Goal: Task Accomplishment & Management: Use online tool/utility

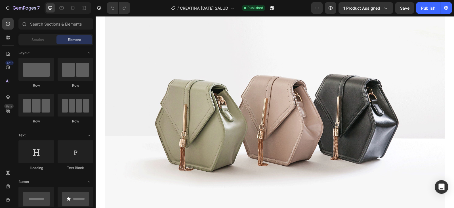
scroll to position [135, 0]
click at [75, 7] on icon at bounding box center [73, 8] width 6 height 6
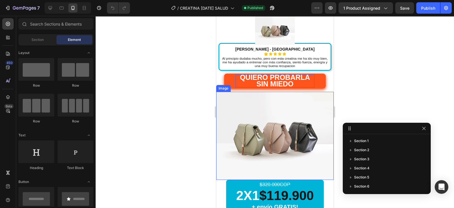
scroll to position [162, 0]
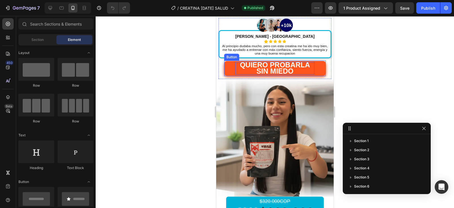
click at [292, 70] on p "QUIERO PROBARLA SIN MIEDO" at bounding box center [274, 68] width 79 height 13
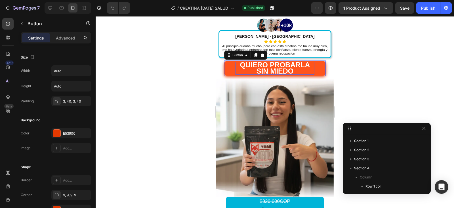
scroll to position [67, 0]
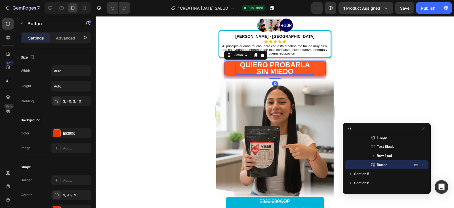
click at [292, 70] on p "QUIERO PROBARLA SIN MIEDO" at bounding box center [274, 68] width 79 height 13
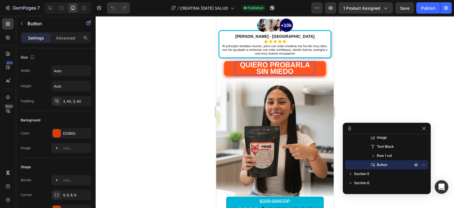
click at [224, 61] on button "QUIERO PROBARLA SIN MIEDO" at bounding box center [275, 68] width 102 height 15
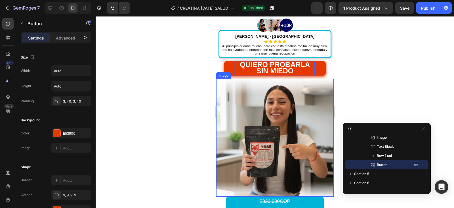
scroll to position [216, 0]
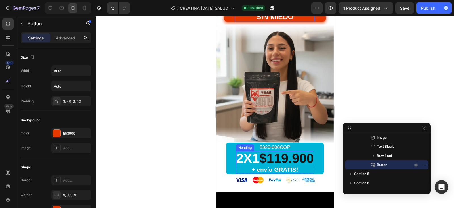
click at [262, 154] on strong "$119.900" at bounding box center [286, 158] width 54 height 15
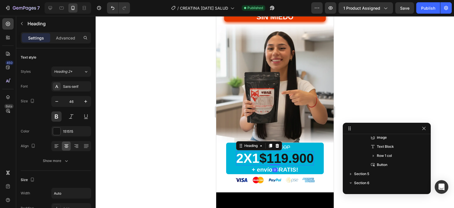
scroll to position [149, 0]
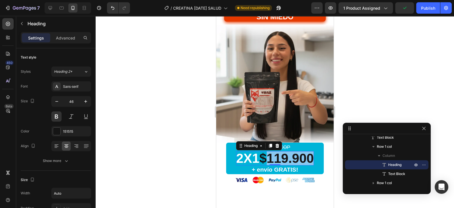
click at [305, 156] on strong "$119.900" at bounding box center [286, 158] width 54 height 15
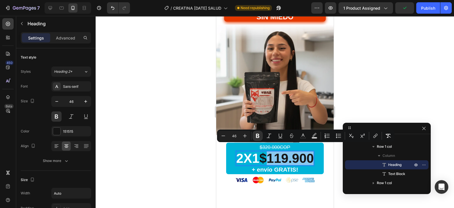
click at [305, 156] on strong "$119.900" at bounding box center [286, 158] width 54 height 15
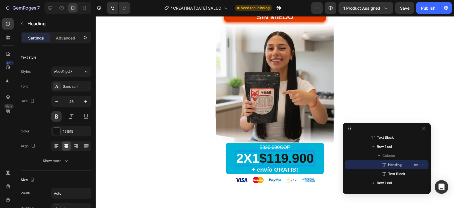
click at [308, 155] on strong "$119.900" at bounding box center [286, 158] width 54 height 15
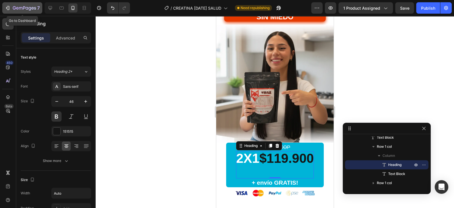
click at [10, 9] on icon "button" at bounding box center [8, 8] width 6 height 6
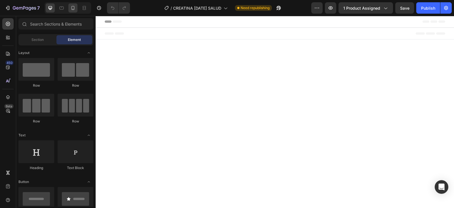
click at [71, 10] on icon at bounding box center [73, 8] width 6 height 6
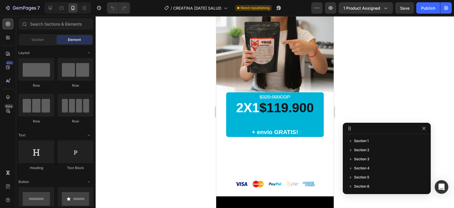
scroll to position [343, 0]
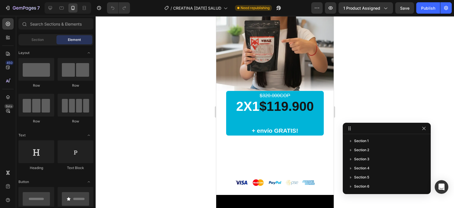
click at [284, 114] on h2 "2X1 $119.900" at bounding box center [275, 112] width 78 height 27
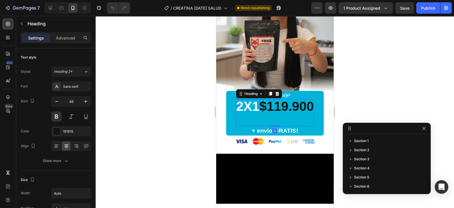
scroll to position [85, 0]
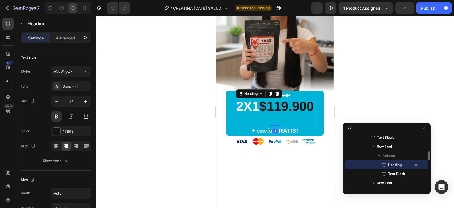
click at [267, 113] on h2 "2X1 $119.900" at bounding box center [275, 112] width 78 height 27
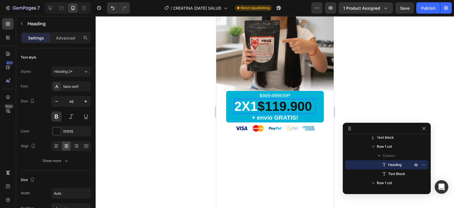
click at [186, 113] on div at bounding box center [275, 112] width 358 height 192
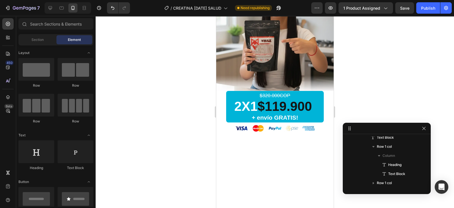
click at [421, 131] on div at bounding box center [423, 128] width 7 height 7
click at [423, 127] on icon "button" at bounding box center [423, 127] width 3 height 3
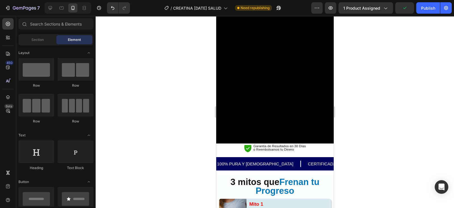
scroll to position [584, 0]
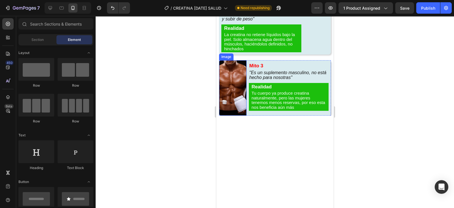
click at [231, 74] on img at bounding box center [233, 87] width 28 height 55
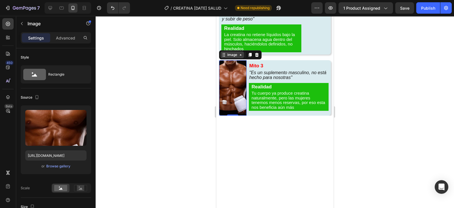
click at [240, 54] on icon at bounding box center [240, 54] width 5 height 5
click at [178, 83] on div at bounding box center [275, 112] width 358 height 192
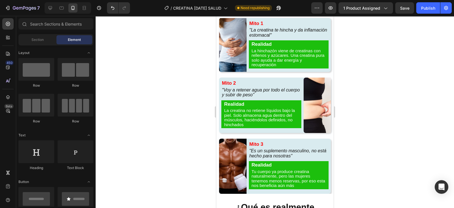
scroll to position [648, 0]
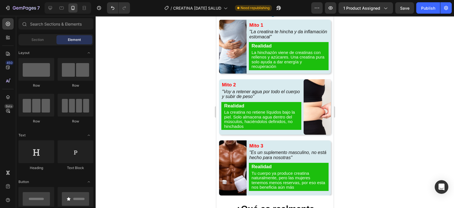
click at [424, 14] on div "7 Version history / CREATINA [DATE] SALUD Need republishing Preview 1 product a…" at bounding box center [227, 8] width 454 height 16
click at [424, 11] on button "Publish" at bounding box center [428, 7] width 24 height 11
